Goal: Transaction & Acquisition: Purchase product/service

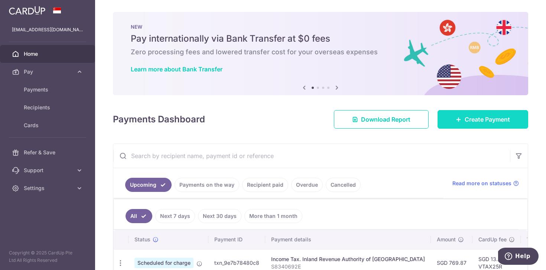
click at [491, 122] on span "Create Payment" at bounding box center [487, 119] width 45 height 9
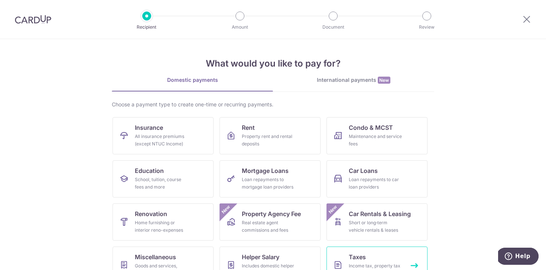
click at [358, 252] on span "Taxes" at bounding box center [357, 256] width 17 height 9
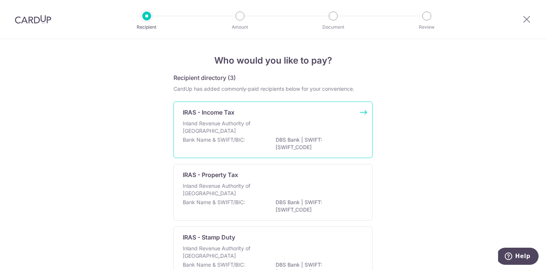
click at [245, 131] on p "Inland Revenue Authority of Singapore" at bounding box center [222, 127] width 79 height 15
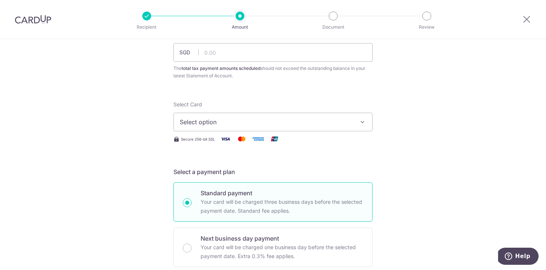
scroll to position [58, 0]
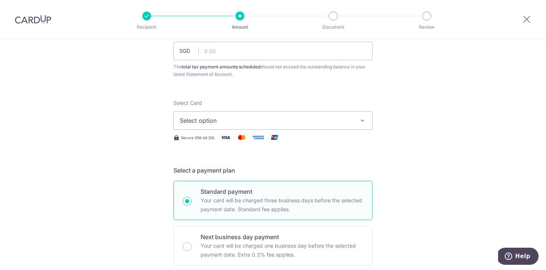
click at [241, 122] on span "Select option" at bounding box center [266, 120] width 173 height 9
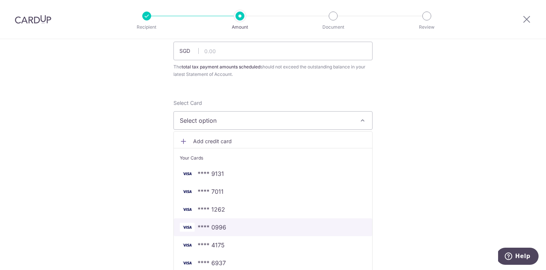
click at [239, 234] on link "**** 0996" at bounding box center [273, 227] width 198 height 18
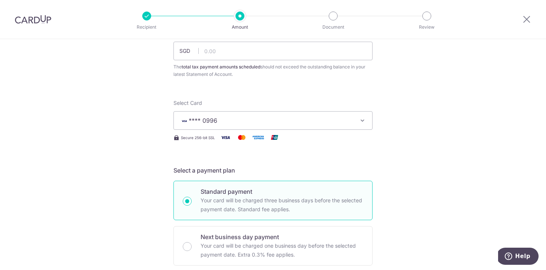
scroll to position [0, 0]
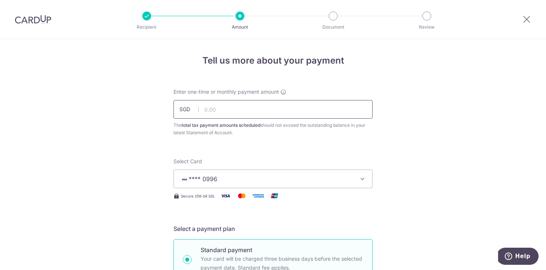
click at [225, 109] on input "text" at bounding box center [272, 109] width 199 height 19
type input "107.37"
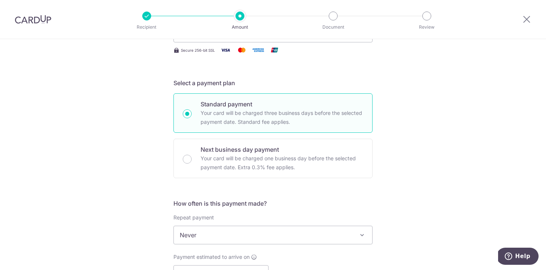
scroll to position [156, 0]
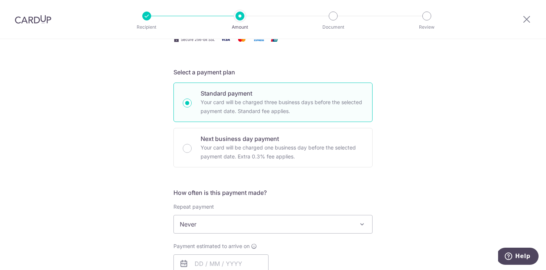
click at [252, 216] on span "Never" at bounding box center [273, 224] width 198 height 18
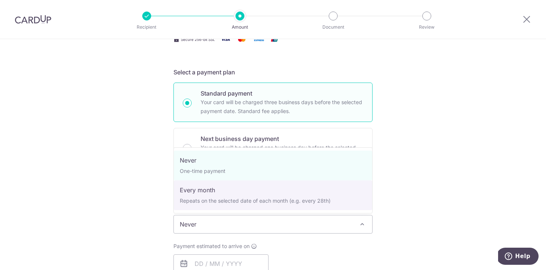
select select "3"
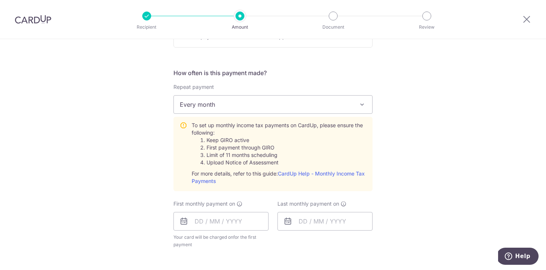
scroll to position [278, 0]
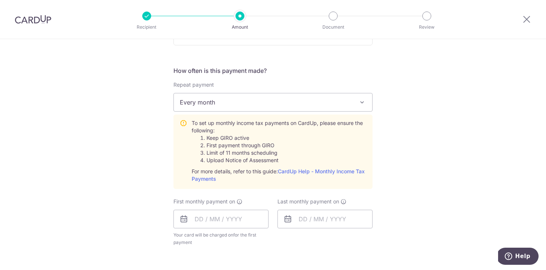
click at [258, 107] on span "Every month" at bounding box center [273, 102] width 198 height 18
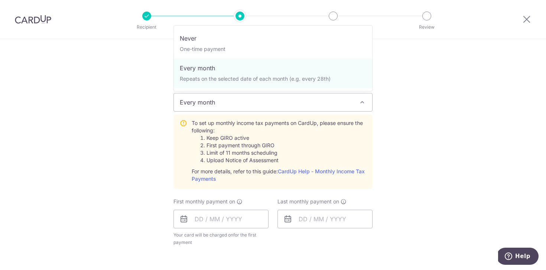
click at [433, 128] on div "Tell us more about your payment Enter one-time or monthly payment amount SGD 10…" at bounding box center [273, 163] width 546 height 805
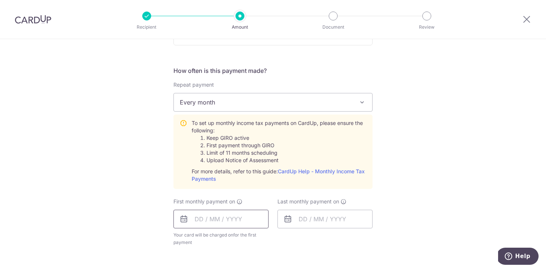
click at [243, 225] on input "text" at bounding box center [220, 218] width 95 height 19
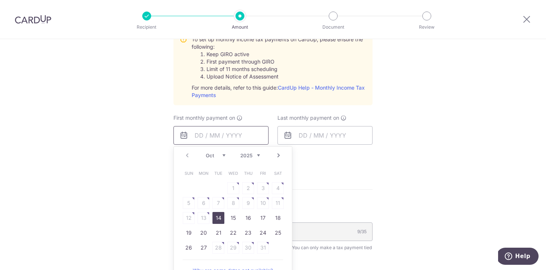
scroll to position [366, 0]
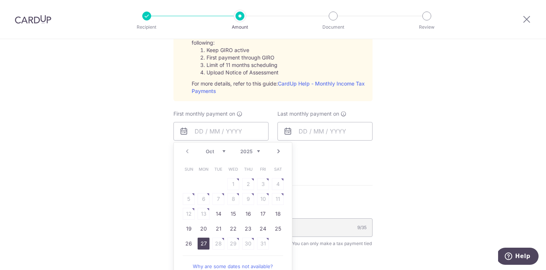
click at [205, 240] on link "27" at bounding box center [204, 243] width 12 height 12
type input "[DATE]"
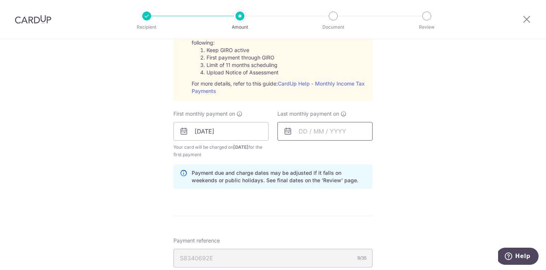
click at [317, 124] on input "text" at bounding box center [324, 131] width 95 height 19
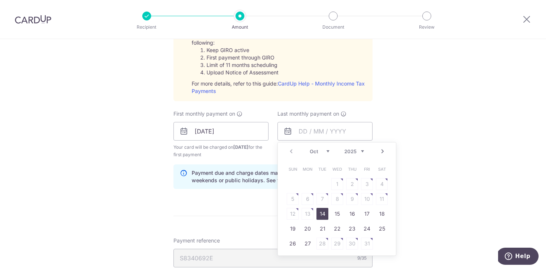
click at [384, 150] on link "Next" at bounding box center [382, 151] width 9 height 9
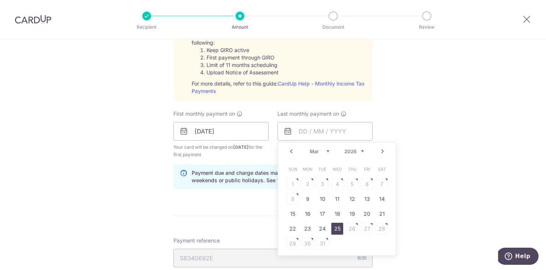
click at [340, 228] on link "25" at bounding box center [337, 228] width 12 height 12
type input "25/03/2026"
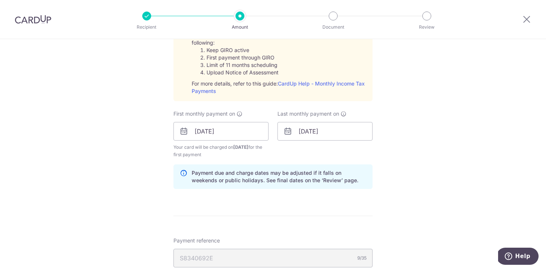
click at [421, 152] on div "Tell us more about your payment Enter one-time or monthly payment amount SGD 10…" at bounding box center [273, 90] width 546 height 835
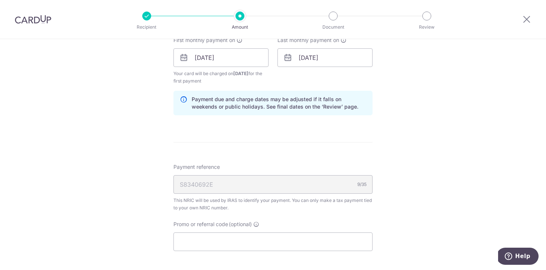
scroll to position [440, 0]
click at [336, 183] on div "S8340692E 9/35" at bounding box center [272, 183] width 199 height 19
click at [526, 19] on icon at bounding box center [526, 18] width 9 height 9
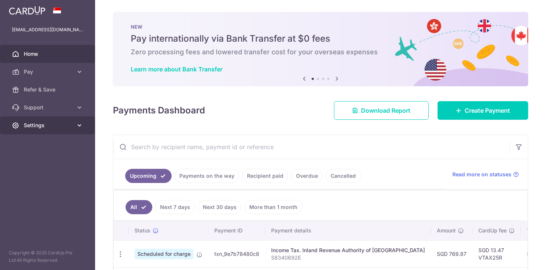
click at [40, 126] on span "Settings" at bounding box center [48, 124] width 49 height 7
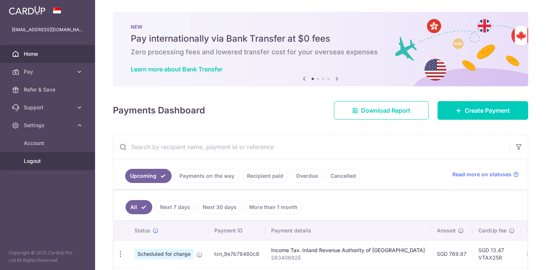
click at [37, 161] on span "Logout" at bounding box center [48, 160] width 49 height 7
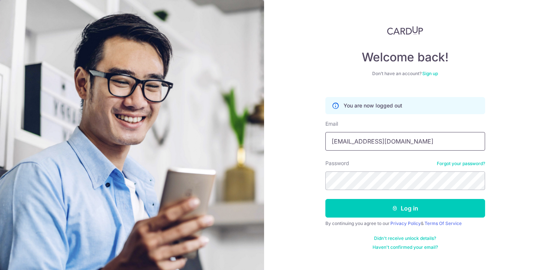
click at [366, 150] on input "[EMAIL_ADDRESS][DOMAIN_NAME]" at bounding box center [405, 141] width 160 height 19
type input "teamgohwarren@gmail.com"
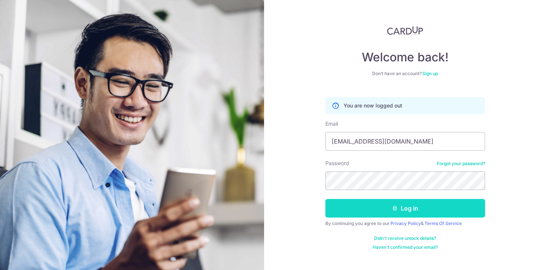
click at [371, 209] on button "Log in" at bounding box center [405, 208] width 160 height 19
